Goal: Information Seeking & Learning: Learn about a topic

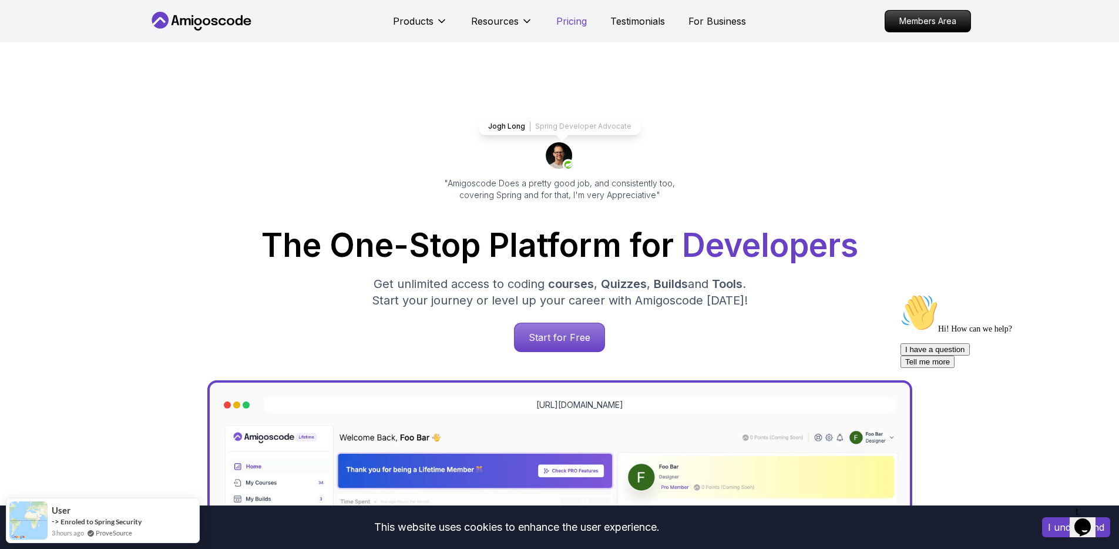
click at [557, 22] on p "Pricing" at bounding box center [571, 21] width 31 height 14
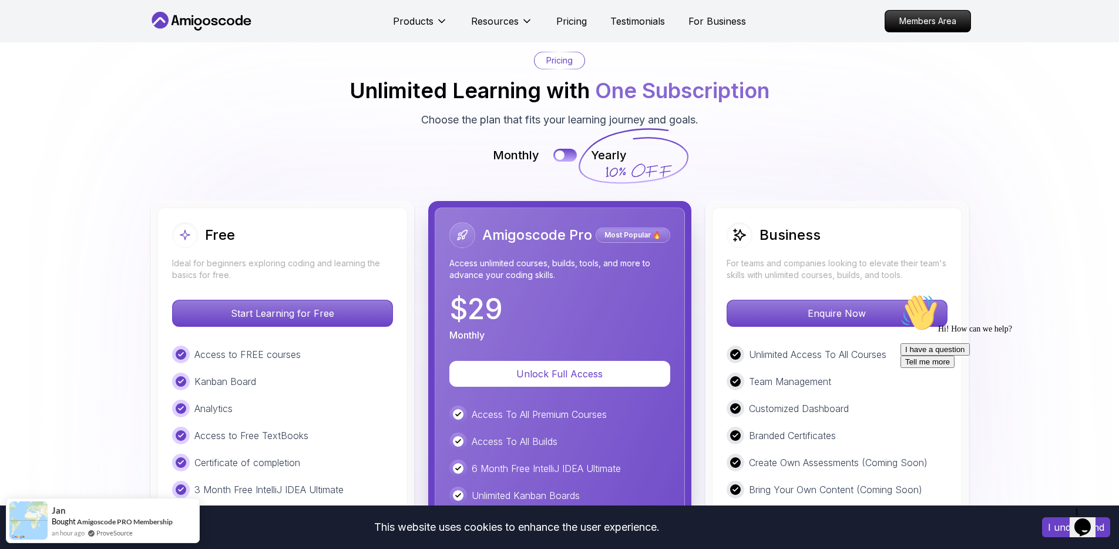
scroll to position [2616, 0]
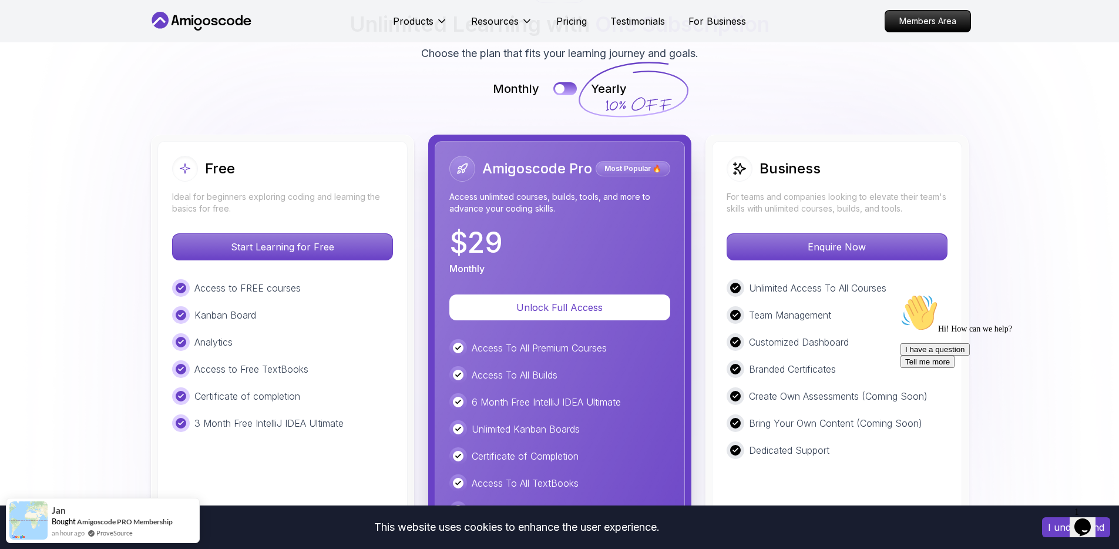
click at [269, 293] on p "Access to FREE courses" at bounding box center [248, 288] width 106 height 14
click at [269, 295] on div "Access to FREE courses" at bounding box center [282, 288] width 221 height 18
click at [236, 382] on div "Access to FREE courses Kanban Board Analytics Access to Free TextBooks Certific…" at bounding box center [282, 355] width 221 height 153
click at [333, 382] on div "Access to FREE courses Kanban Board Analytics Access to Free TextBooks Certific…" at bounding box center [282, 355] width 221 height 153
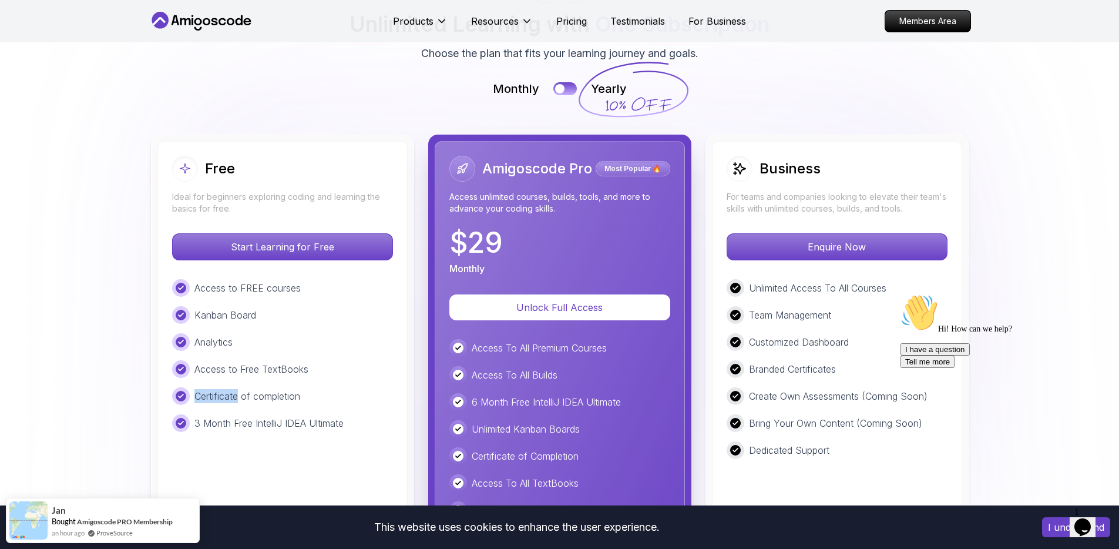
drag, startPoint x: 333, startPoint y: 382, endPoint x: 296, endPoint y: 410, distance: 46.7
click at [326, 389] on div "Access to FREE courses Kanban Board Analytics Access to Free TextBooks Certific…" at bounding box center [282, 355] width 221 height 153
click at [294, 411] on div "Access to FREE courses Kanban Board Analytics Access to Free TextBooks Certific…" at bounding box center [282, 355] width 221 height 153
click at [304, 423] on p "3 Month Free IntelliJ IDEA Ultimate" at bounding box center [269, 423] width 149 height 14
drag, startPoint x: 304, startPoint y: 423, endPoint x: 314, endPoint y: 424, distance: 10.6
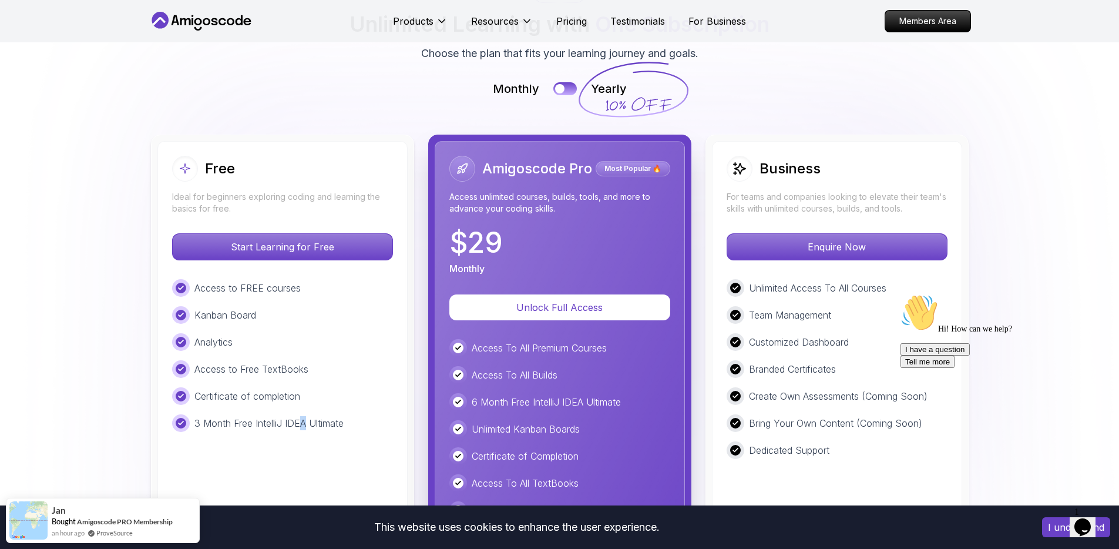
click at [307, 424] on p "3 Month Free IntelliJ IDEA Ultimate" at bounding box center [269, 423] width 149 height 14
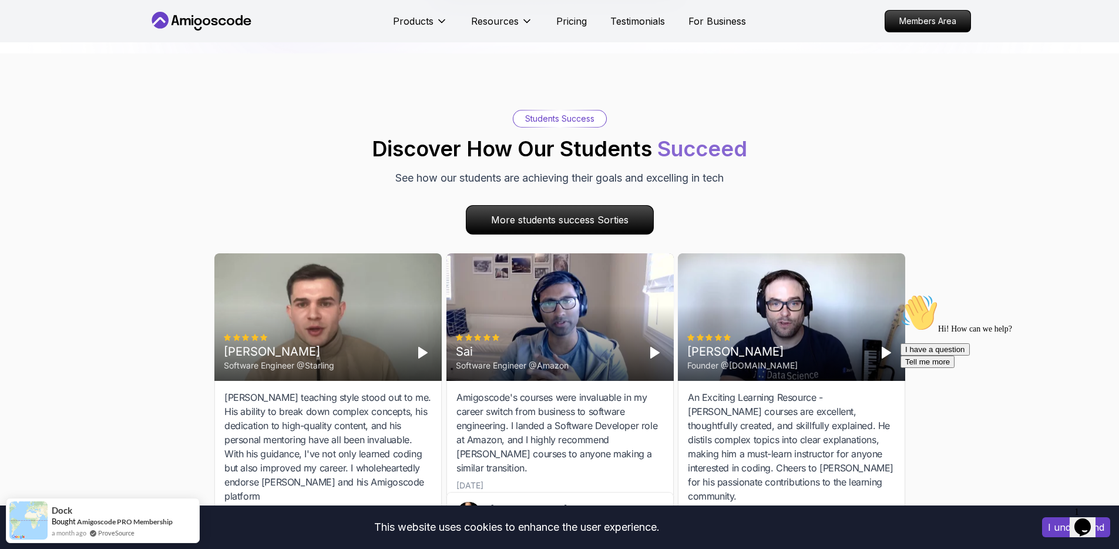
scroll to position [3322, 0]
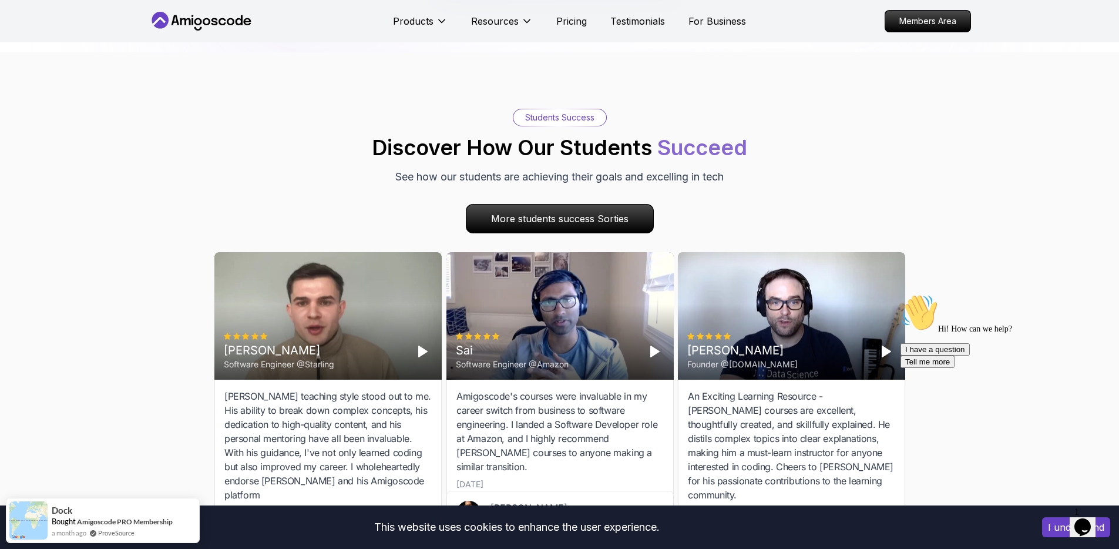
click at [474, 408] on div "Amigoscode's courses were invaluable in my career switch from business to softw…" at bounding box center [560, 431] width 207 height 85
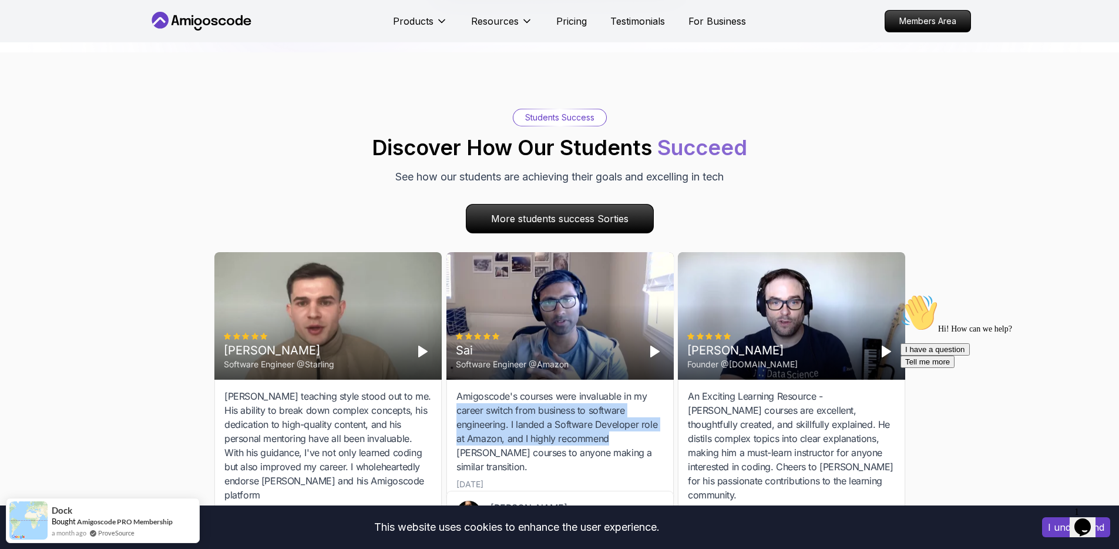
drag, startPoint x: 474, startPoint y: 408, endPoint x: 587, endPoint y: 440, distance: 117.2
click at [587, 440] on div "Amigoscode's courses were invaluable in my career switch from business to softw…" at bounding box center [560, 431] width 207 height 85
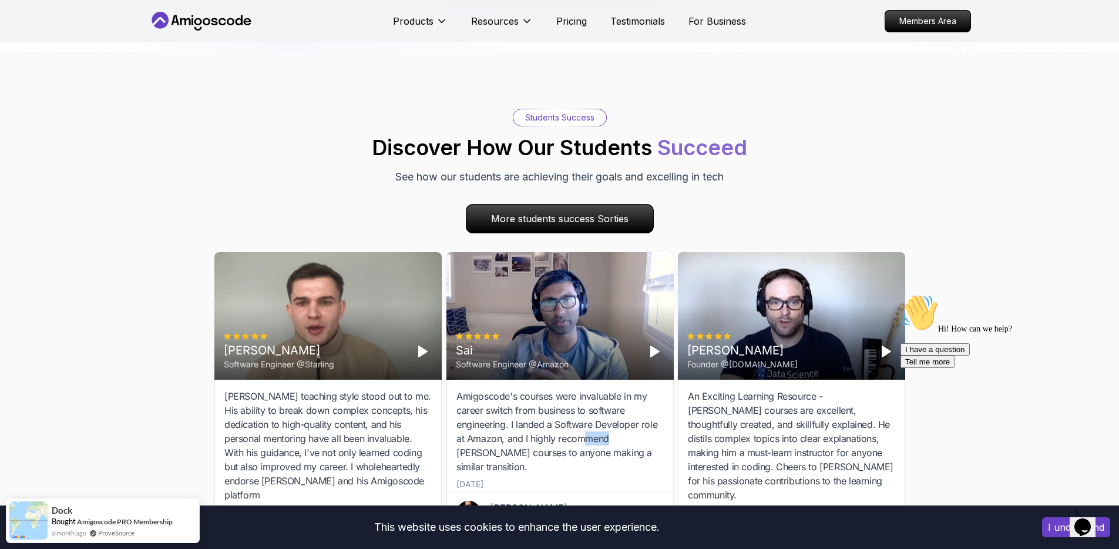
click at [586, 440] on div "Amigoscode's courses were invaluable in my career switch from business to softw…" at bounding box center [560, 431] width 207 height 85
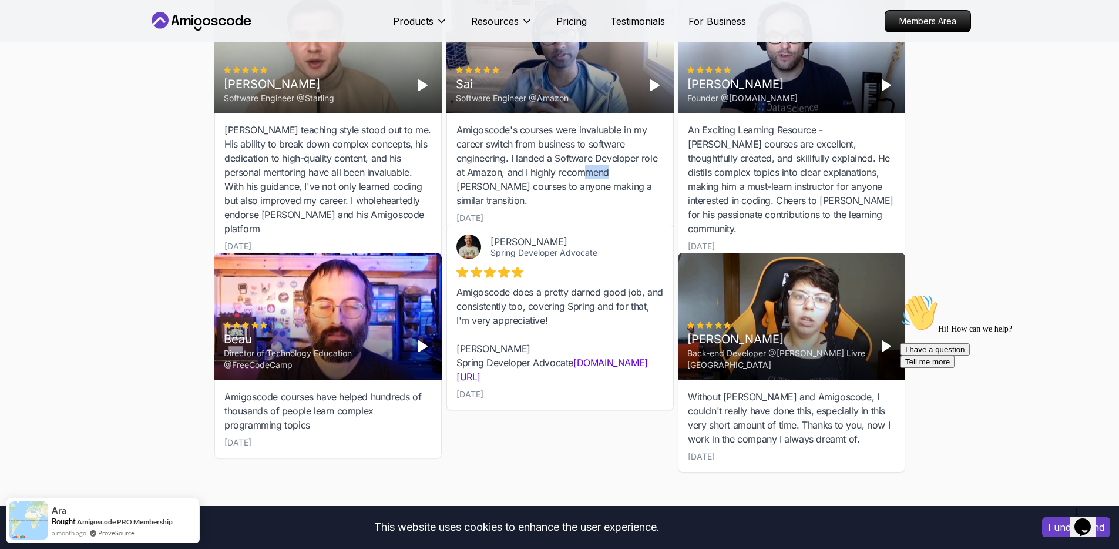
scroll to position [3601, 0]
